Goal: Transaction & Acquisition: Purchase product/service

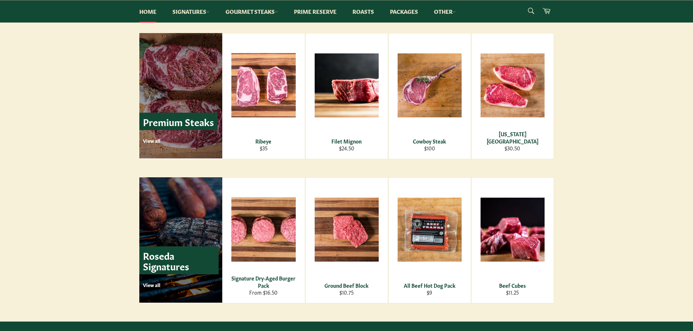
scroll to position [837, 0]
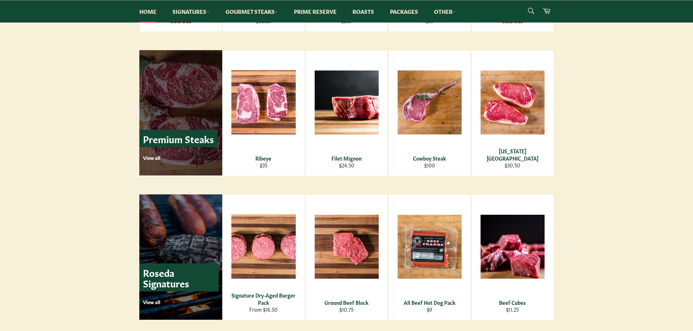
click at [178, 137] on p "Premium Steaks" at bounding box center [178, 139] width 78 height 18
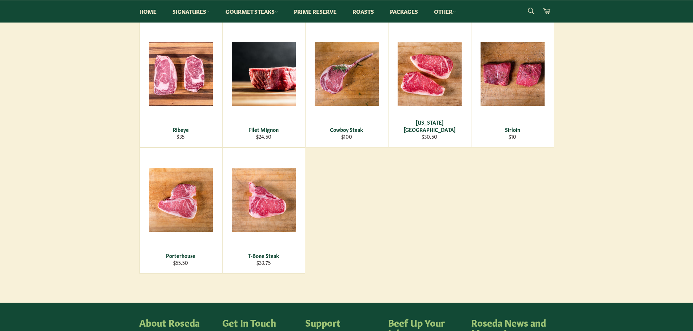
scroll to position [109, 0]
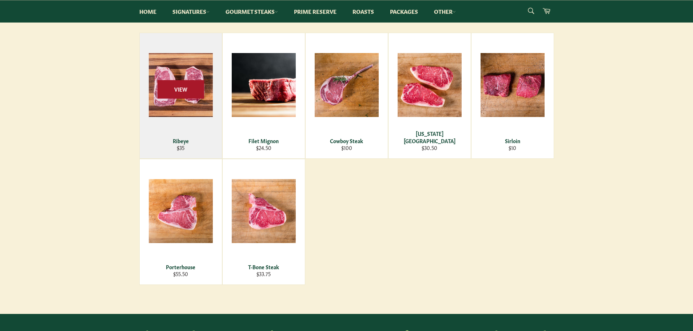
click at [170, 94] on span "View" at bounding box center [181, 89] width 47 height 19
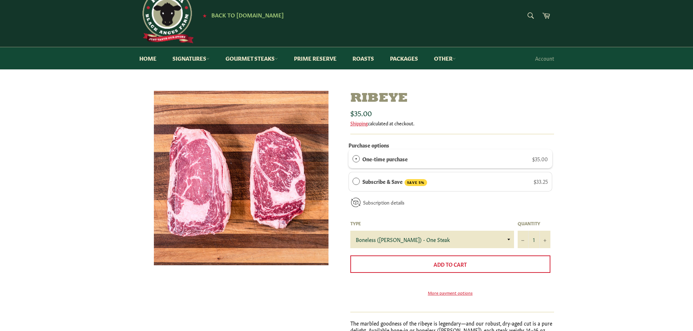
scroll to position [36, 0]
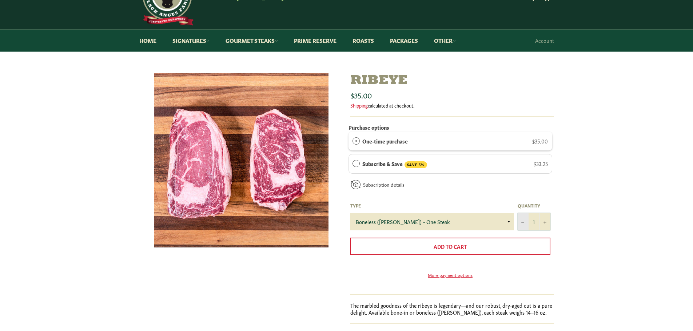
drag, startPoint x: 537, startPoint y: 223, endPoint x: 521, endPoint y: 222, distance: 16.4
click at [521, 222] on div "1 − +" at bounding box center [534, 221] width 33 height 17
type input "10"
click at [607, 232] on div "Ribeye Sale Regular price $35.00 Shipping calculated at checkout. Purchase opti…" at bounding box center [346, 222] width 693 height 299
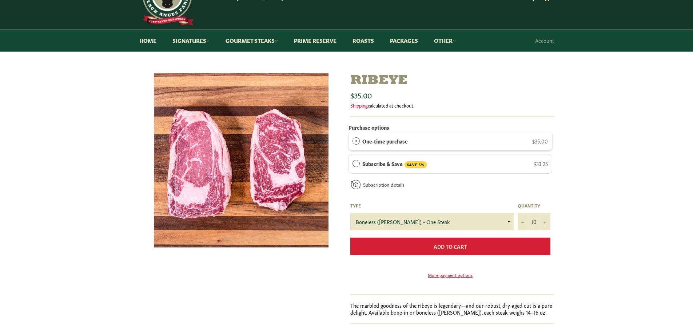
click at [440, 244] on span "Add to Cart" at bounding box center [450, 246] width 33 height 7
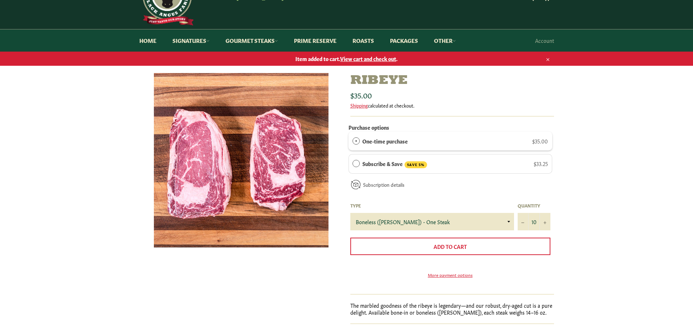
click at [374, 56] on span "View cart and check out" at bounding box center [368, 58] width 56 height 7
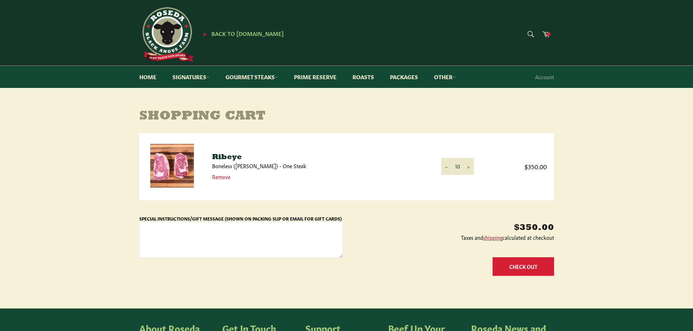
click at [523, 268] on button "Check Out" at bounding box center [523, 267] width 61 height 19
